Goal: Information Seeking & Learning: Learn about a topic

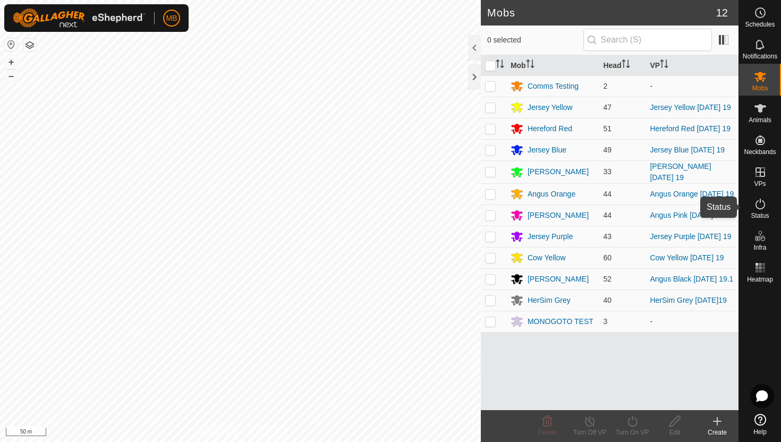
click at [760, 205] on icon at bounding box center [760, 204] width 13 height 13
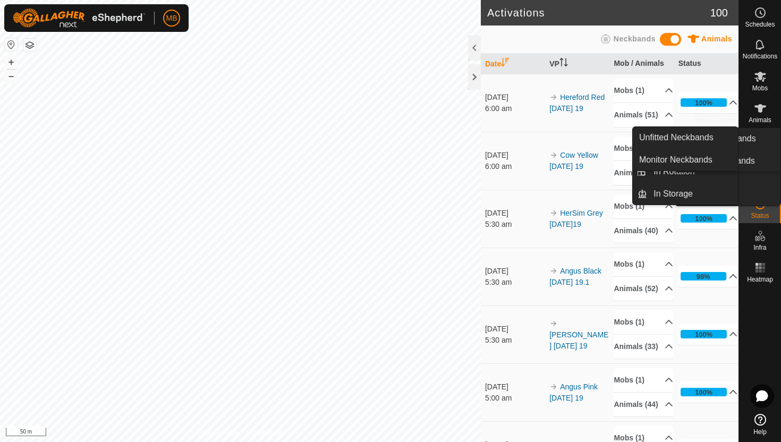
drag, startPoint x: 760, startPoint y: 205, endPoint x: 780, endPoint y: 85, distance: 121.2
click at [780, 85] on nav "Schedules Notifications Mobs Animals Neckbands VPs Status Infra Heatmap Help" at bounding box center [760, 221] width 42 height 442
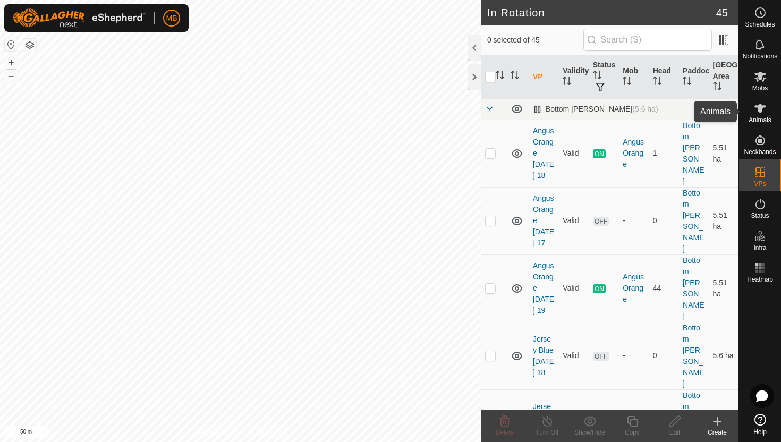
click at [762, 110] on icon at bounding box center [760, 108] width 13 height 13
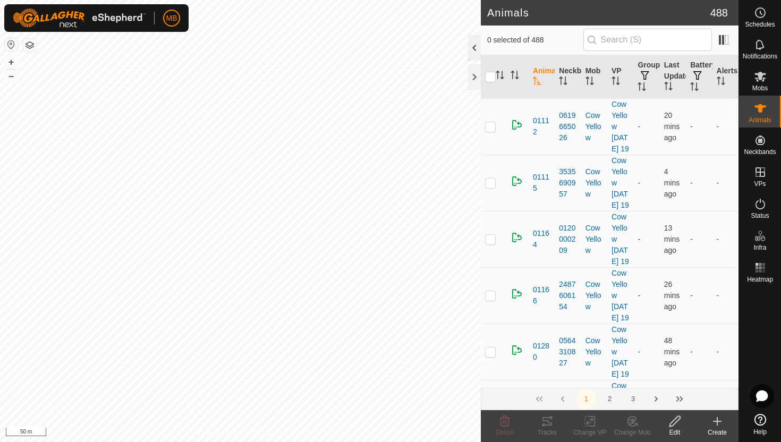
click at [475, 48] on div at bounding box center [474, 47] width 13 height 25
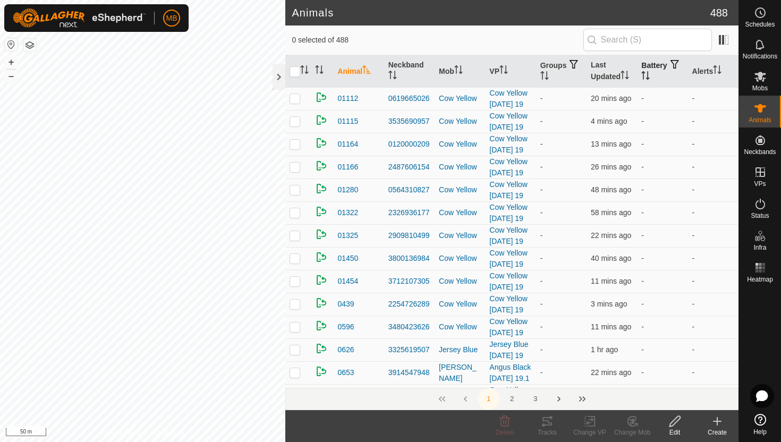
click at [650, 72] on icon "Activate to sort" at bounding box center [645, 75] width 8 height 8
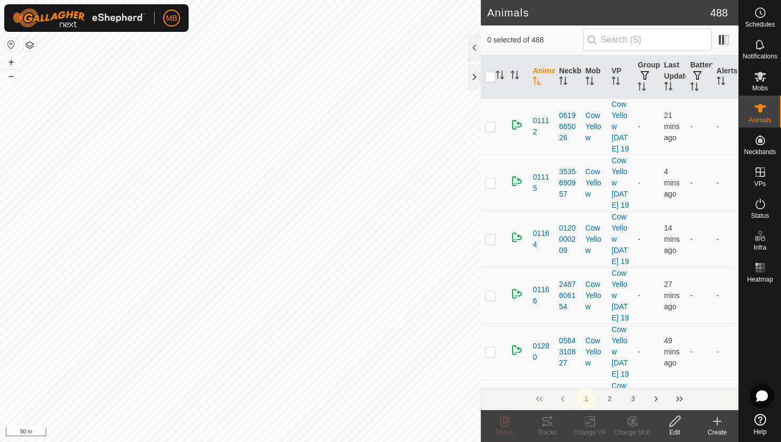
click at [478, 50] on div at bounding box center [474, 47] width 13 height 25
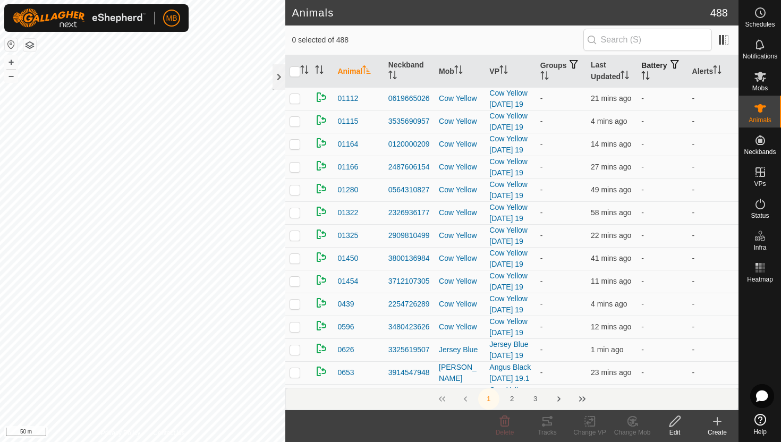
click at [650, 76] on icon "Activate to sort" at bounding box center [645, 75] width 8 height 8
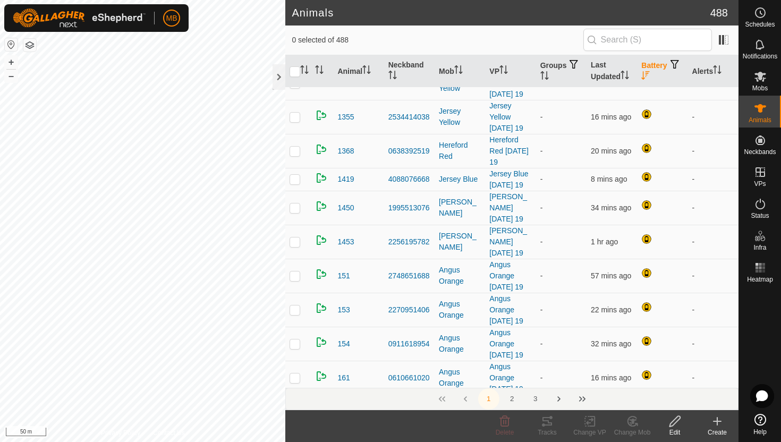
scroll to position [1223, 0]
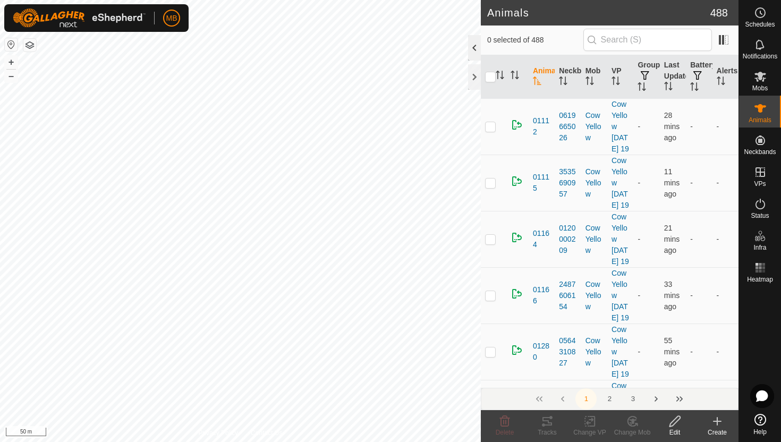
click at [473, 46] on div at bounding box center [474, 47] width 13 height 25
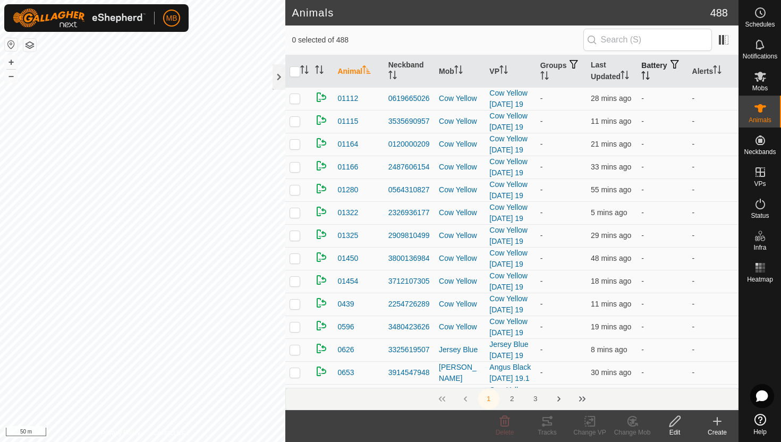
click at [645, 72] on icon "Activate to sort" at bounding box center [644, 72] width 4 height 2
click at [650, 72] on icon "Activate to sort" at bounding box center [646, 75] width 8 height 8
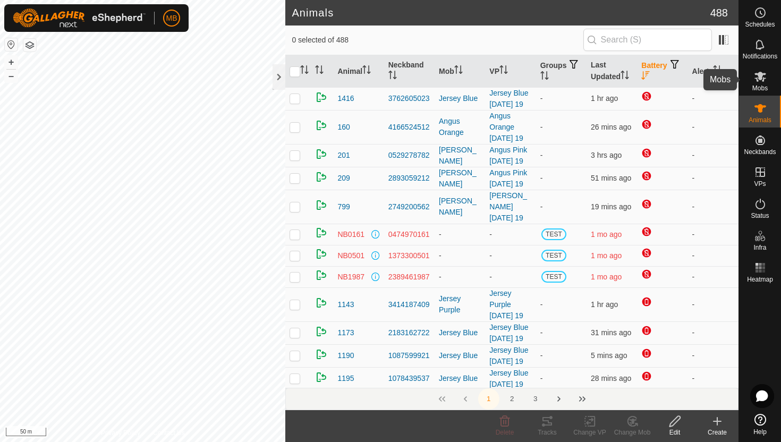
click at [761, 78] on icon at bounding box center [760, 77] width 12 height 10
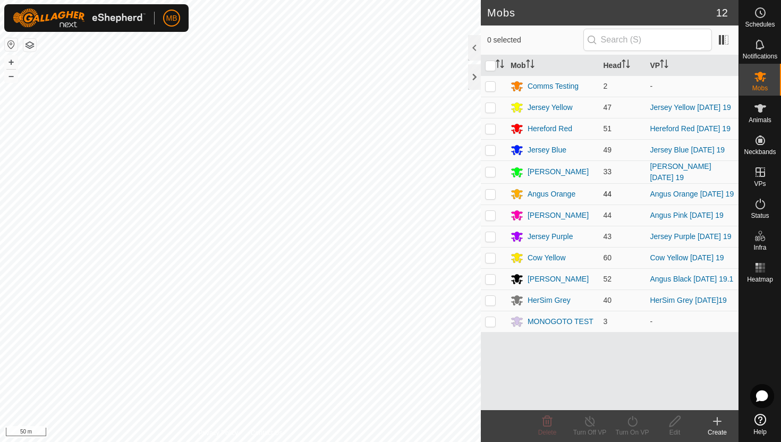
click at [488, 197] on p-checkbox at bounding box center [490, 194] width 11 height 8
click at [491, 198] on p-checkbox at bounding box center [490, 194] width 11 height 8
checkbox input "false"
click at [541, 194] on div "Angus Orange" at bounding box center [551, 194] width 48 height 11
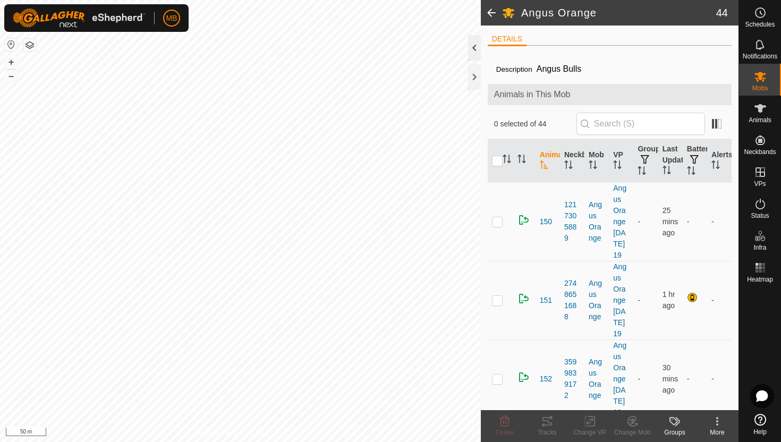
click at [471, 52] on div at bounding box center [474, 47] width 13 height 25
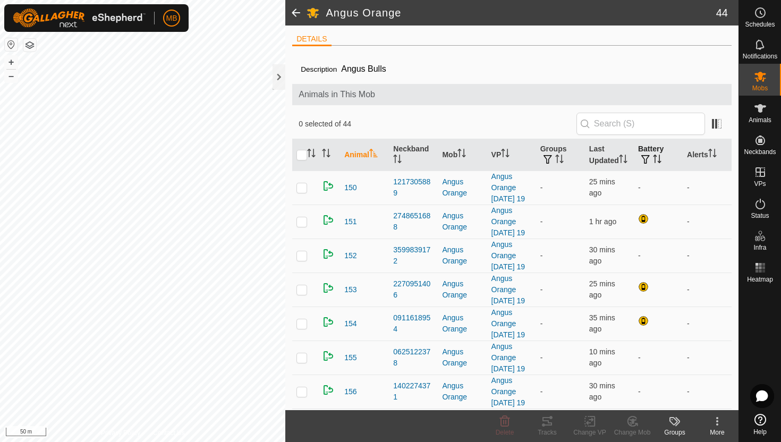
click at [655, 157] on icon "Activate to sort" at bounding box center [657, 159] width 8 height 8
click at [715, 152] on icon "Activate to sort" at bounding box center [712, 153] width 8 height 8
click at [626, 155] on icon "Activate to sort" at bounding box center [623, 159] width 8 height 8
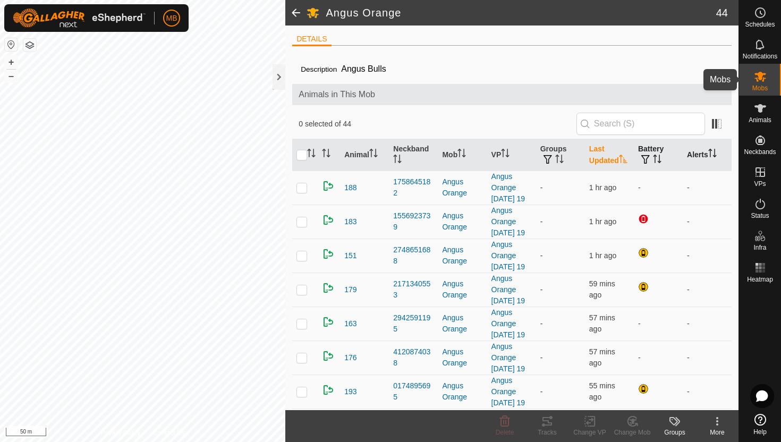
click at [765, 77] on icon at bounding box center [760, 76] width 13 height 13
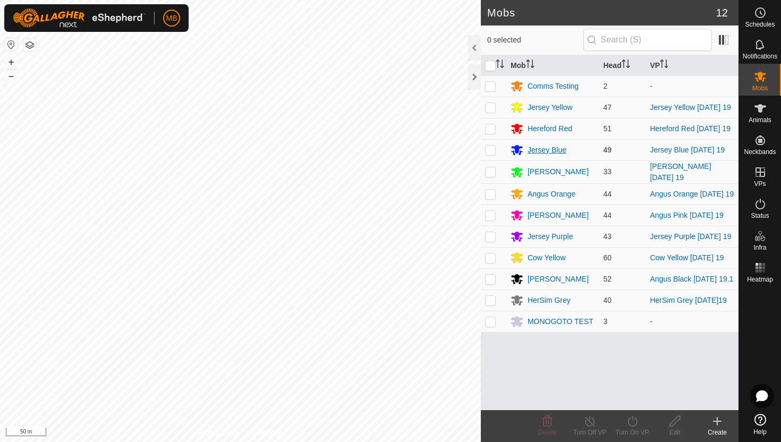
click at [556, 150] on div "Jersey Blue" at bounding box center [546, 149] width 39 height 11
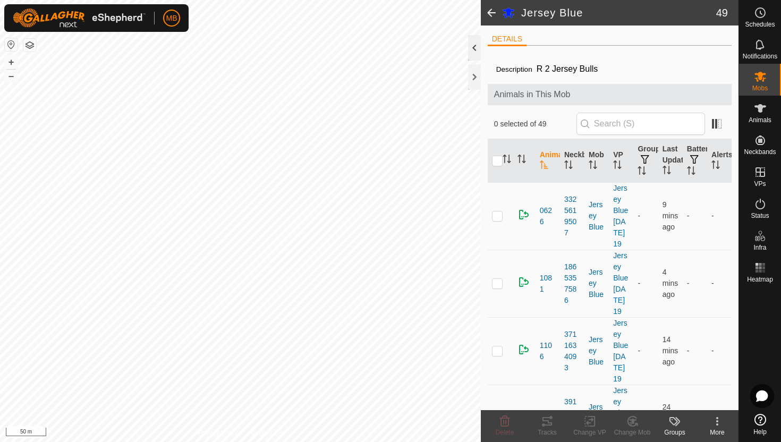
click at [480, 45] on div at bounding box center [474, 47] width 13 height 25
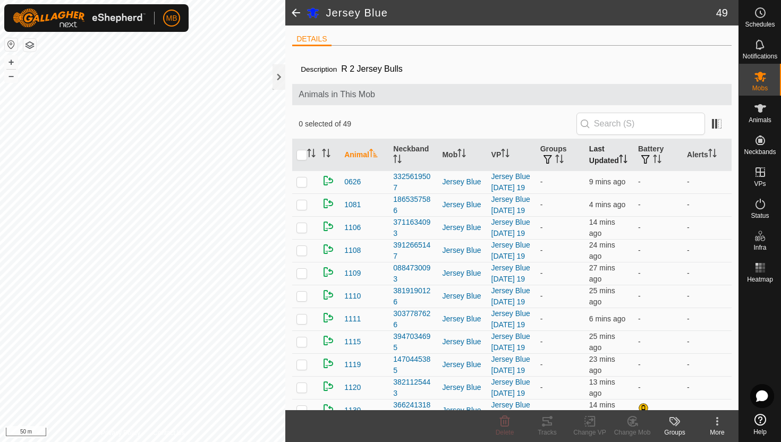
click at [627, 157] on icon "Activate to sort" at bounding box center [623, 159] width 8 height 8
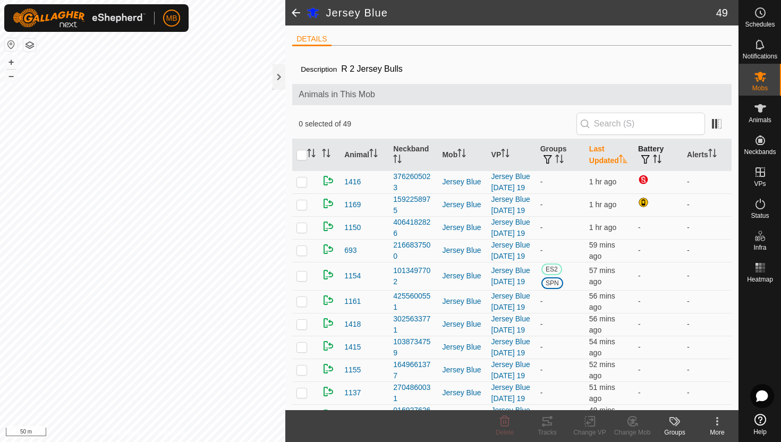
click at [656, 159] on icon "Activate to sort" at bounding box center [657, 159] width 8 height 8
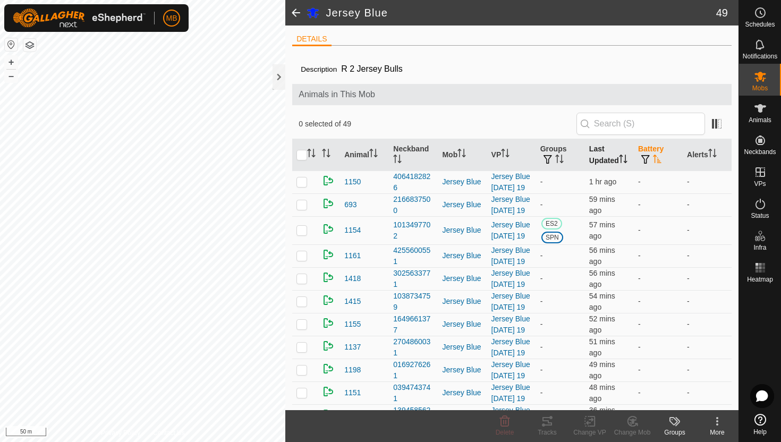
click at [656, 159] on icon "Activate to sort" at bounding box center [657, 159] width 8 height 8
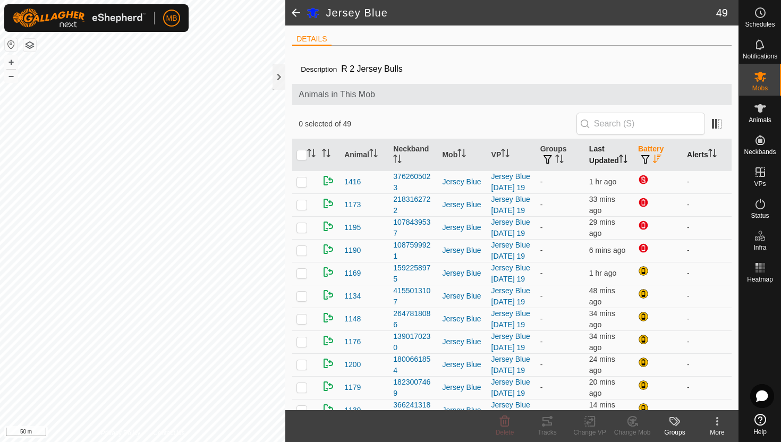
click at [710, 152] on icon "Activate to sort" at bounding box center [712, 153] width 8 height 8
click at [759, 15] on icon at bounding box center [760, 12] width 13 height 13
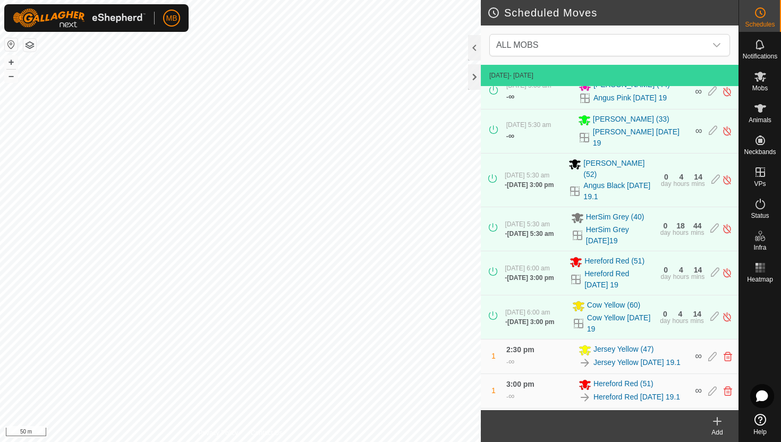
scroll to position [223, 0]
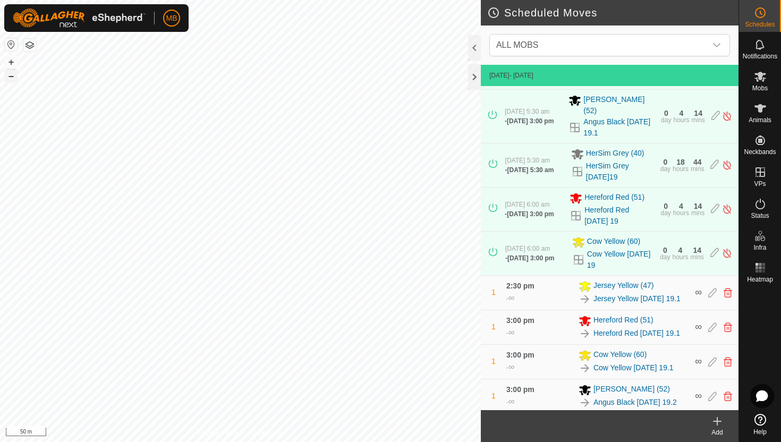
click at [14, 78] on button "–" at bounding box center [11, 76] width 13 height 13
click at [10, 61] on button "+" at bounding box center [11, 62] width 13 height 13
click at [760, 76] on icon at bounding box center [760, 77] width 12 height 10
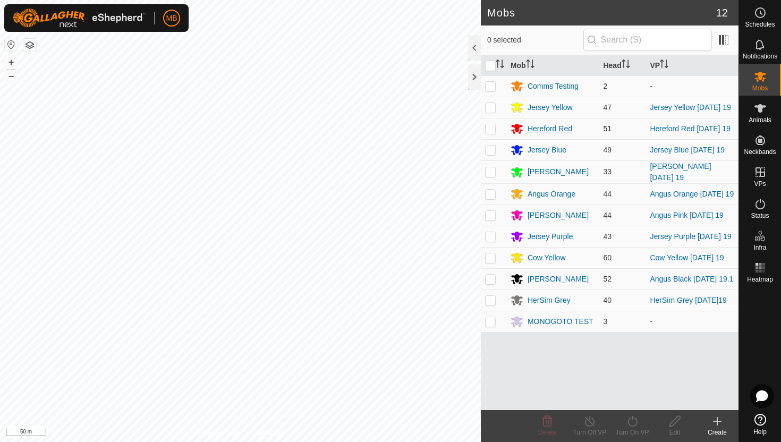
click at [543, 131] on div "Hereford Red" at bounding box center [549, 128] width 45 height 11
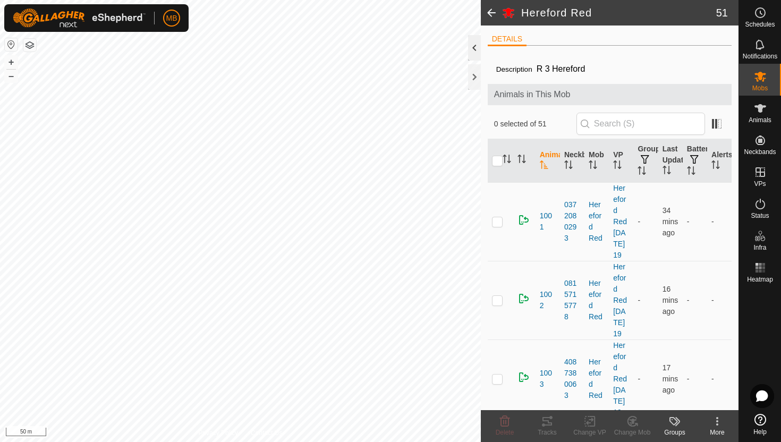
click at [475, 47] on div at bounding box center [474, 47] width 13 height 25
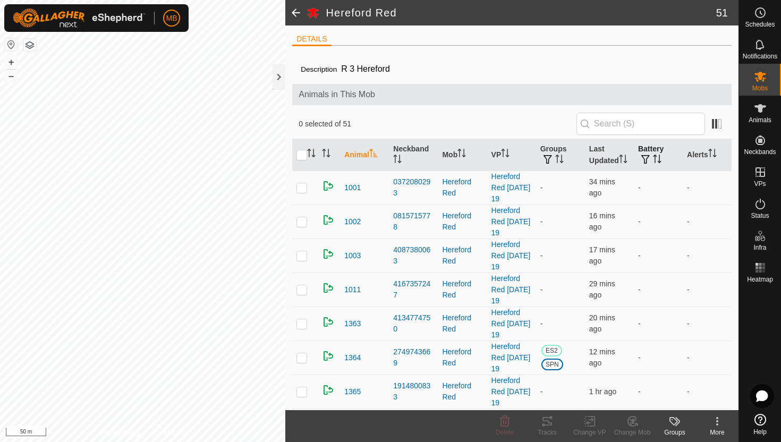
click at [654, 159] on icon "Activate to sort" at bounding box center [654, 159] width 1 height 8
click at [654, 159] on icon "Activate to sort" at bounding box center [657, 159] width 8 height 8
click at [719, 153] on th "Alerts" at bounding box center [707, 155] width 49 height 32
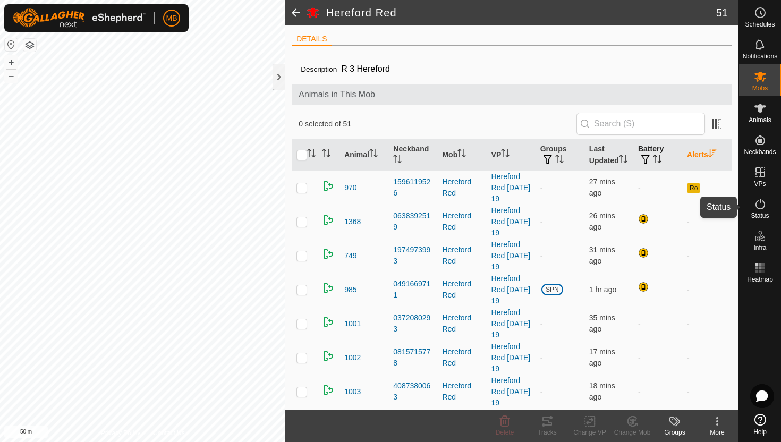
click at [760, 202] on icon at bounding box center [760, 204] width 10 height 11
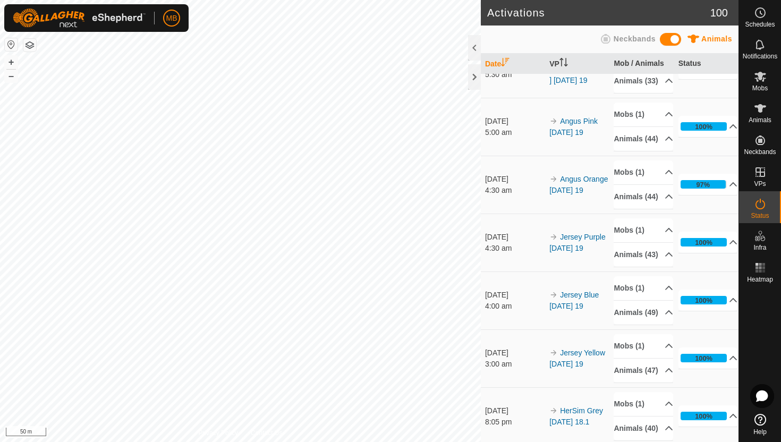
scroll to position [268, 0]
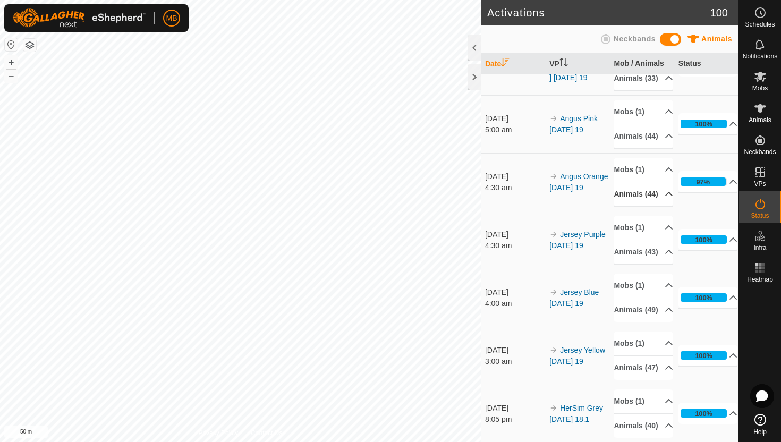
click at [661, 206] on p-accordion-header "Animals (44)" at bounding box center [643, 194] width 59 height 24
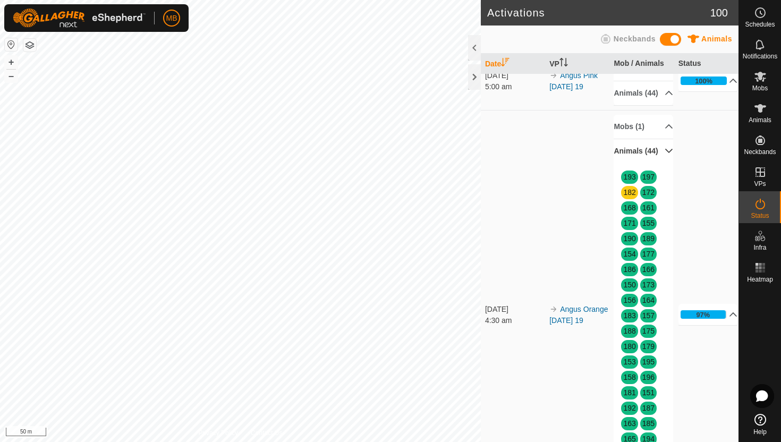
scroll to position [311, 0]
click at [663, 164] on p-accordion-header "Animals (44)" at bounding box center [643, 152] width 59 height 24
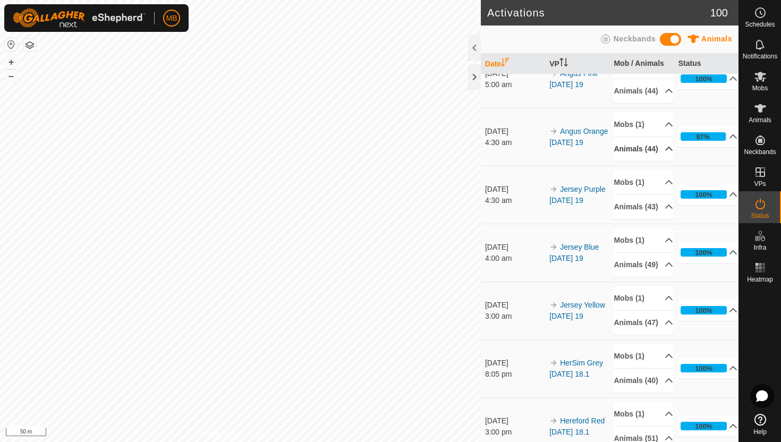
scroll to position [311, 0]
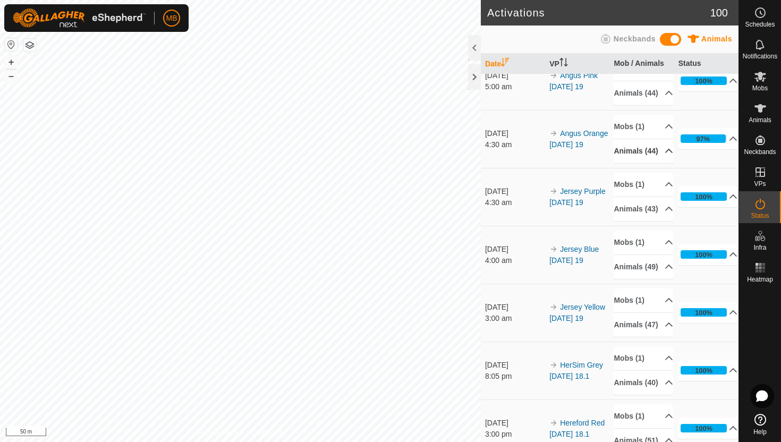
click at [660, 163] on p-accordion-header "Animals (44)" at bounding box center [643, 151] width 59 height 24
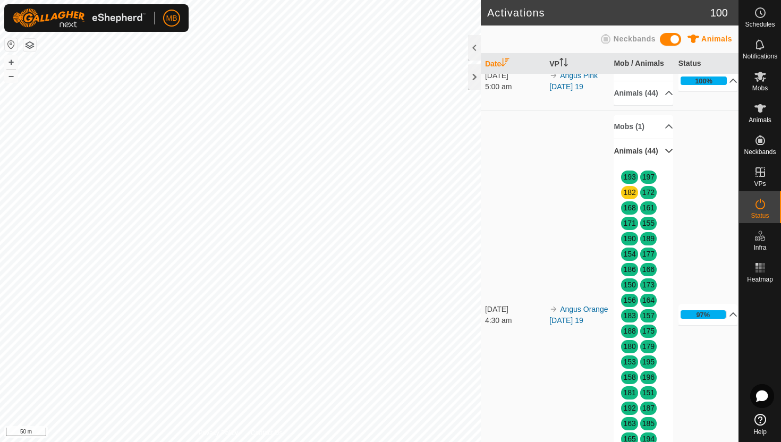
click at [660, 163] on p-accordion-header "Animals (44)" at bounding box center [643, 151] width 59 height 24
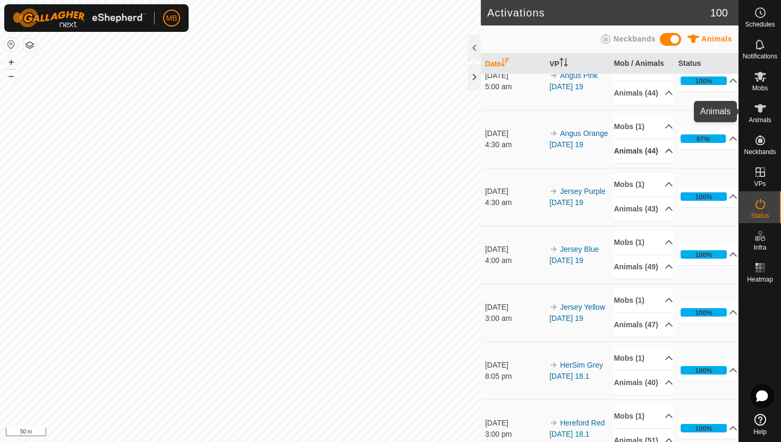
click at [761, 108] on icon at bounding box center [760, 108] width 12 height 8
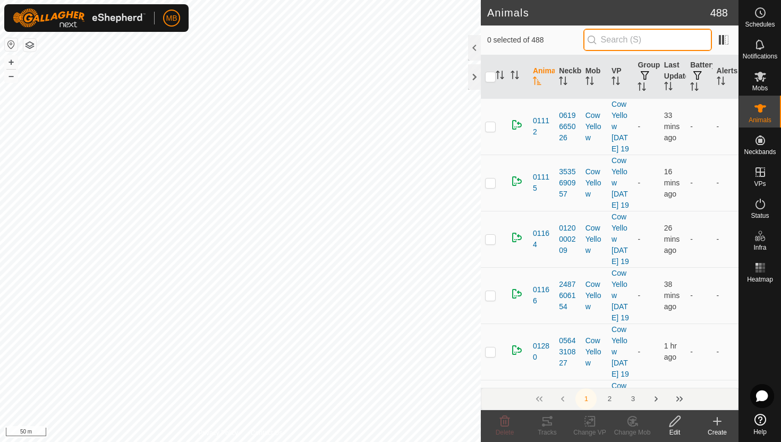
click at [674, 39] on input "text" at bounding box center [647, 40] width 129 height 22
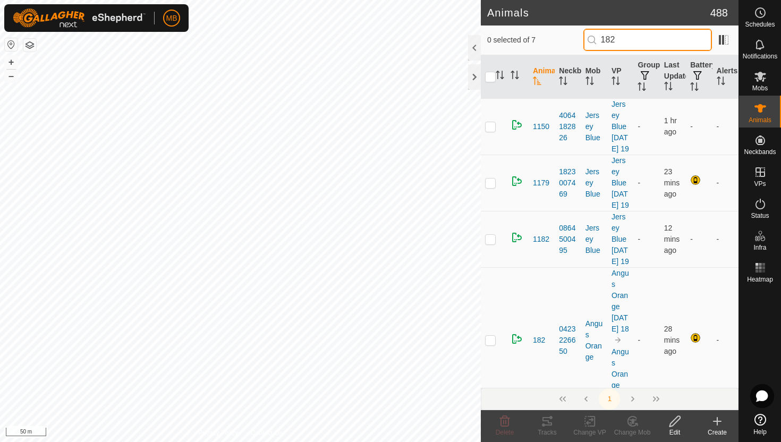
type input "182"
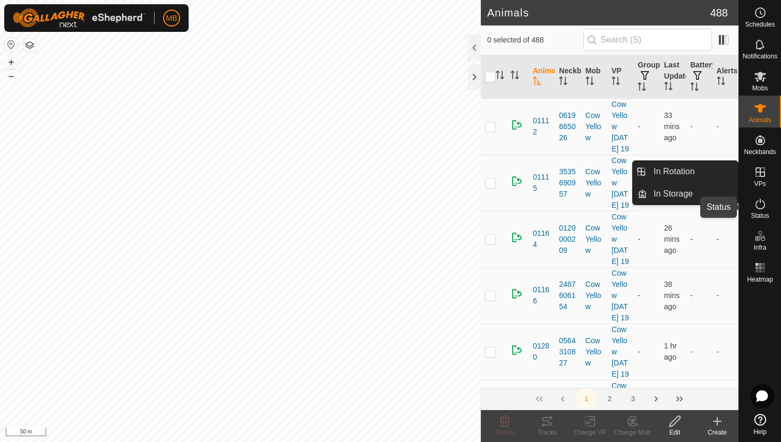
click at [761, 206] on icon at bounding box center [760, 204] width 13 height 13
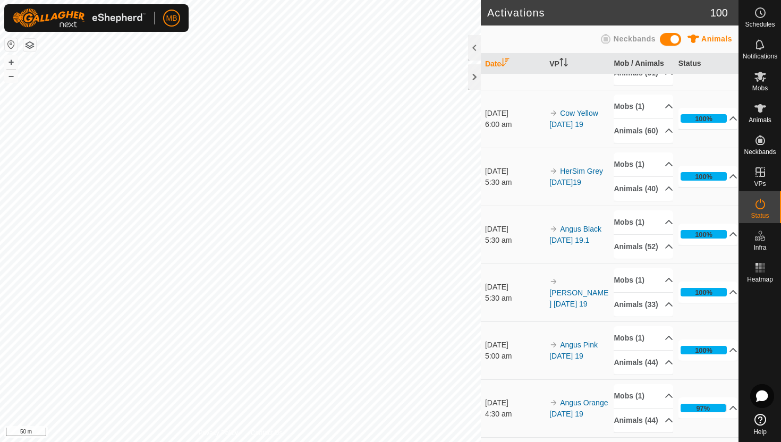
scroll to position [40, 0]
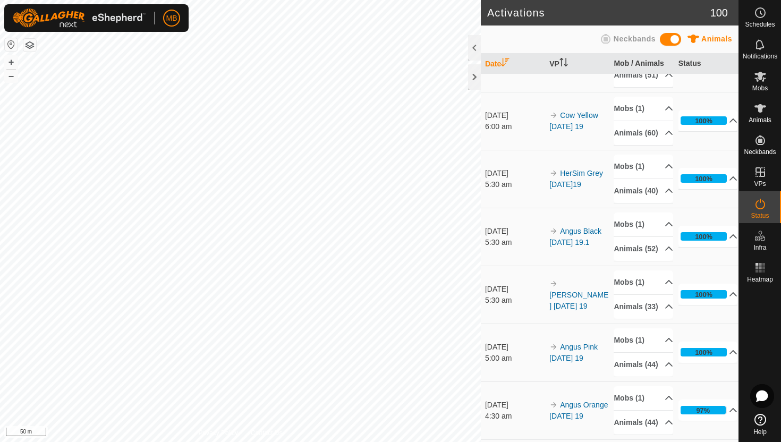
click at [544, 158] on div "Activations 100 Animals Neckbands Date VP Mob / Animals Status [DATE] 6:00 am […" at bounding box center [369, 221] width 738 height 442
click at [11, 61] on button "+" at bounding box center [11, 62] width 13 height 13
click at [12, 80] on button "–" at bounding box center [11, 76] width 13 height 13
